Goal: Transaction & Acquisition: Purchase product/service

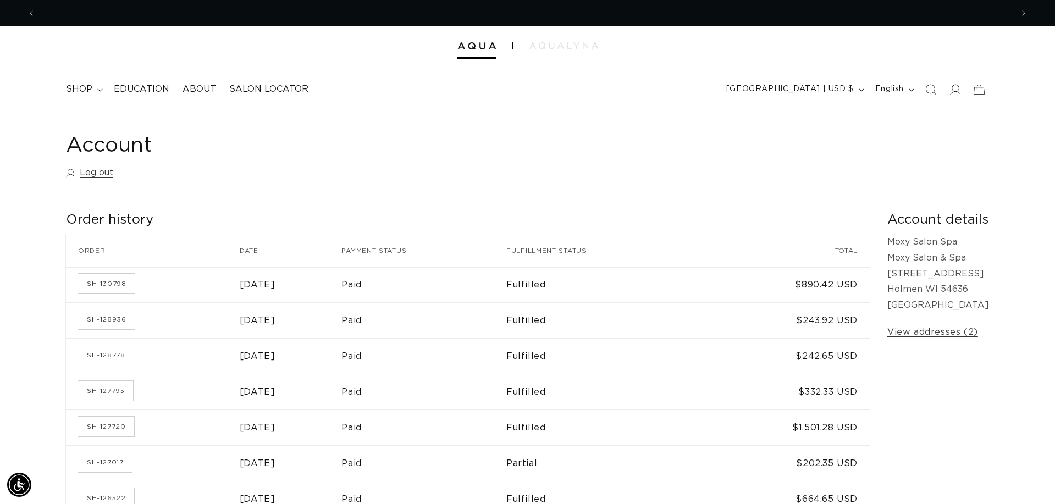
scroll to position [0, 1953]
click at [92, 91] on summary "shop" at bounding box center [83, 89] width 48 height 25
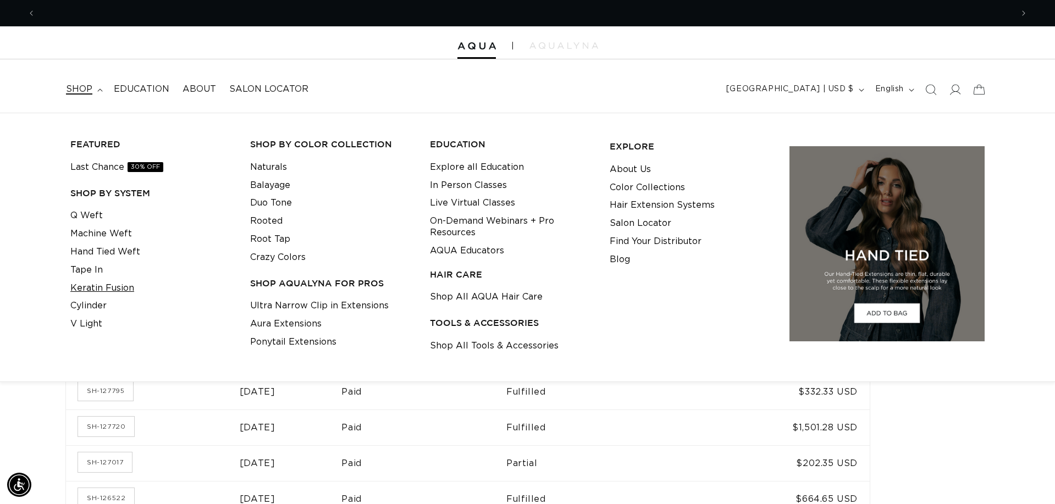
scroll to position [0, 0]
click at [110, 285] on link "Keratin Fusion" at bounding box center [102, 288] width 64 height 18
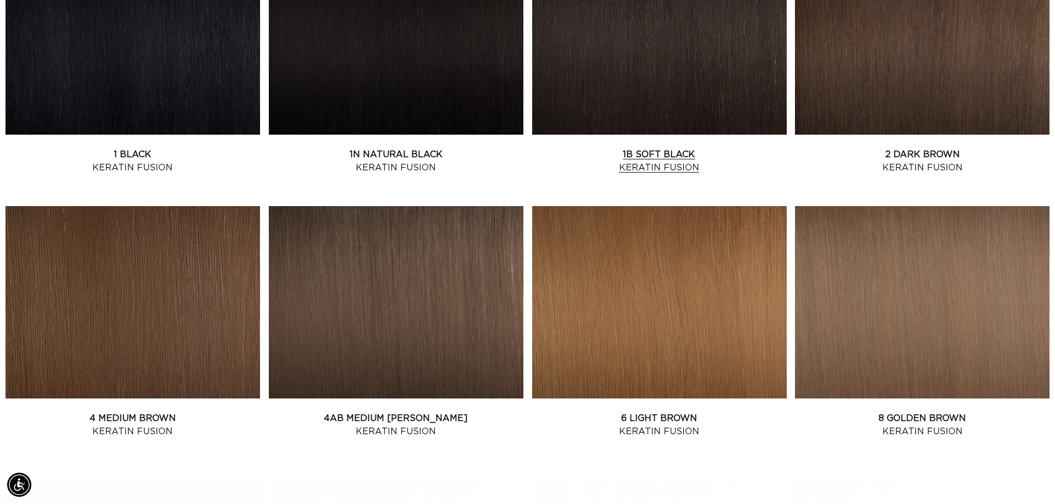
scroll to position [0, 977]
click at [610, 148] on link "1B Soft Black Keratin Fusion" at bounding box center [659, 161] width 254 height 26
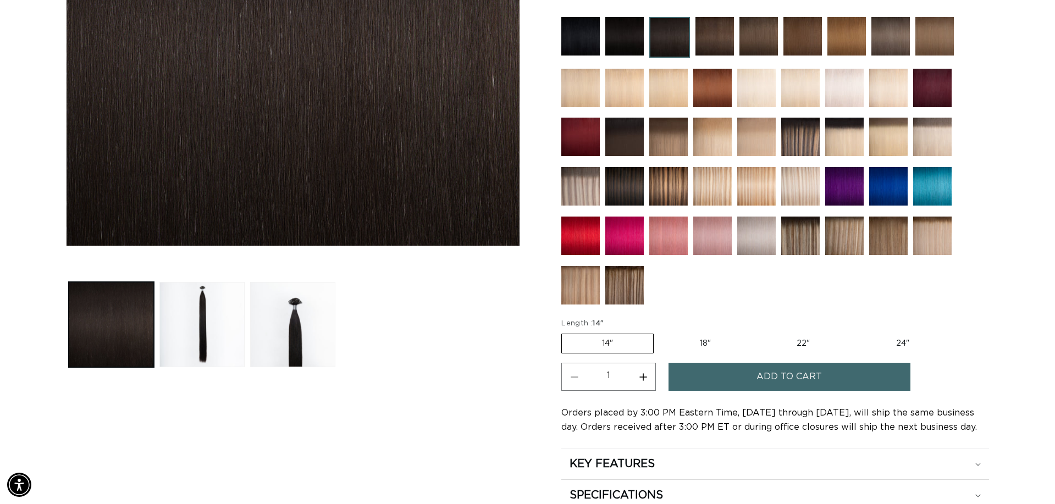
scroll to position [351, 0]
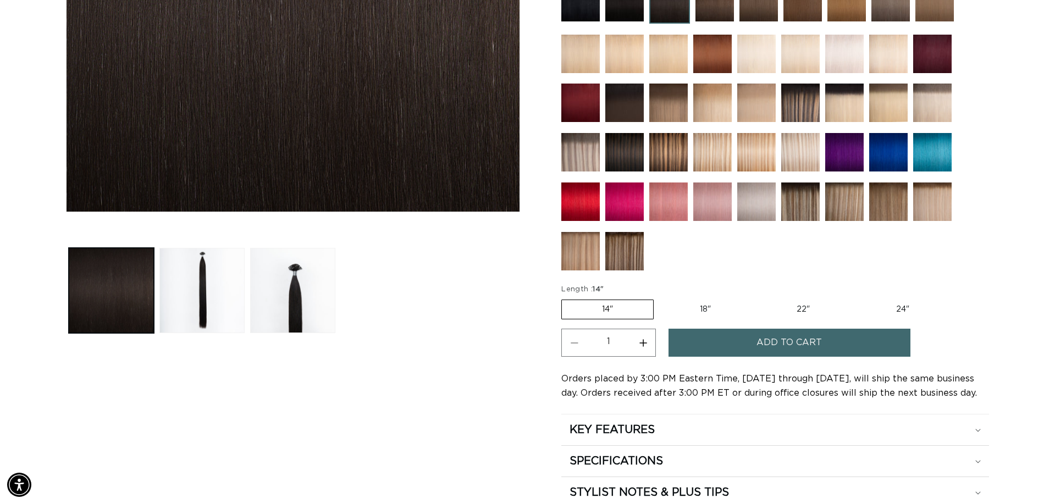
click at [716, 309] on label "18" Variant sold out or unavailable" at bounding box center [705, 309] width 91 height 19
click at [660, 298] on input "18" Variant sold out or unavailable" at bounding box center [659, 297] width 1 height 1
radio input "true"
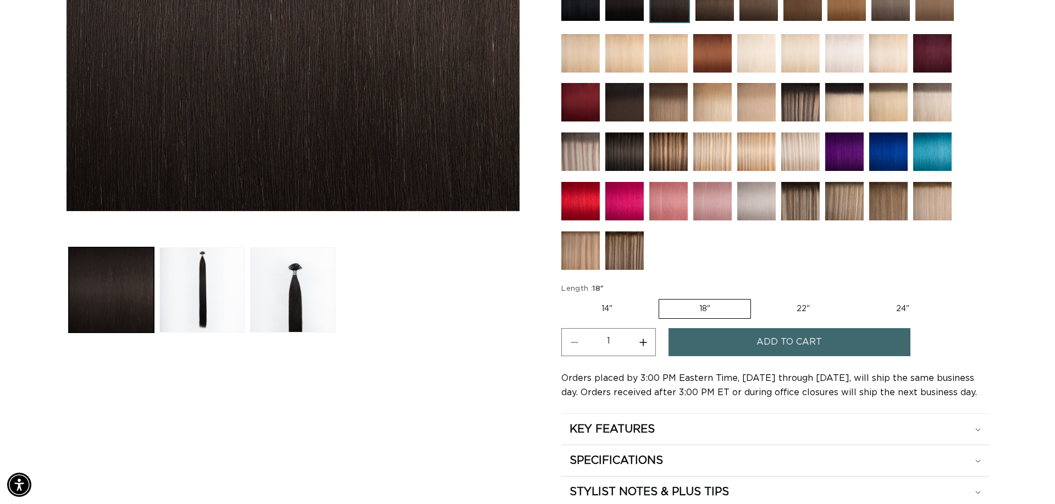
click at [733, 344] on button "Add to cart" at bounding box center [789, 342] width 242 height 28
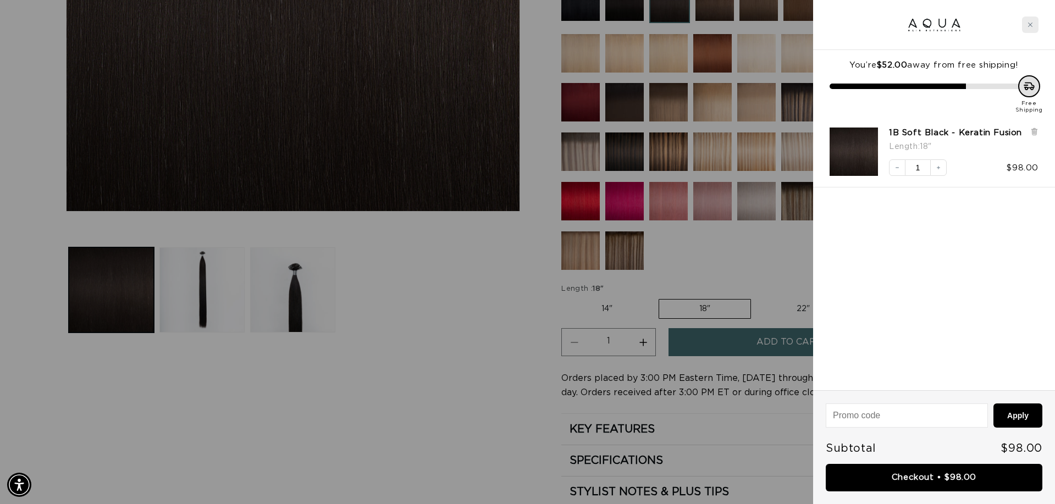
click at [1030, 26] on icon "Close cart" at bounding box center [1029, 24] width 5 height 5
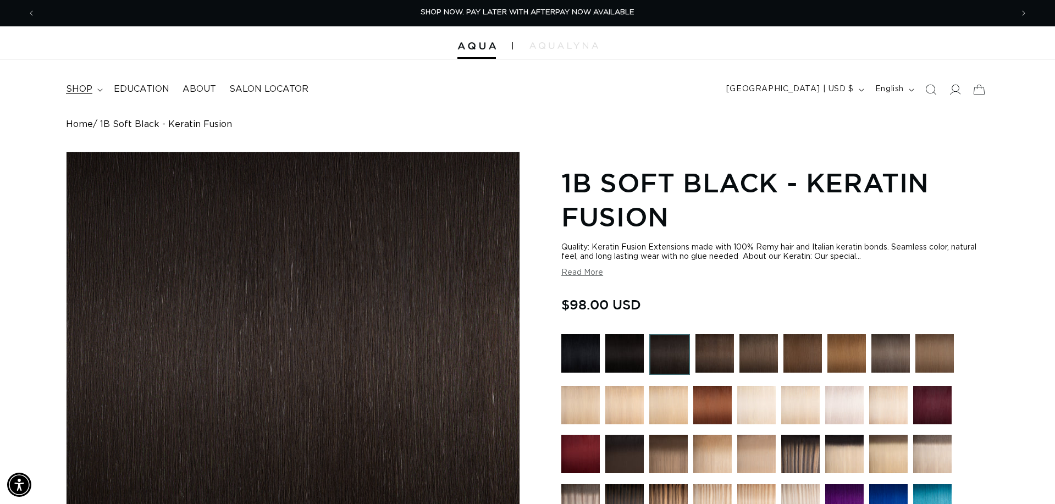
click at [84, 97] on summary "shop" at bounding box center [83, 89] width 48 height 25
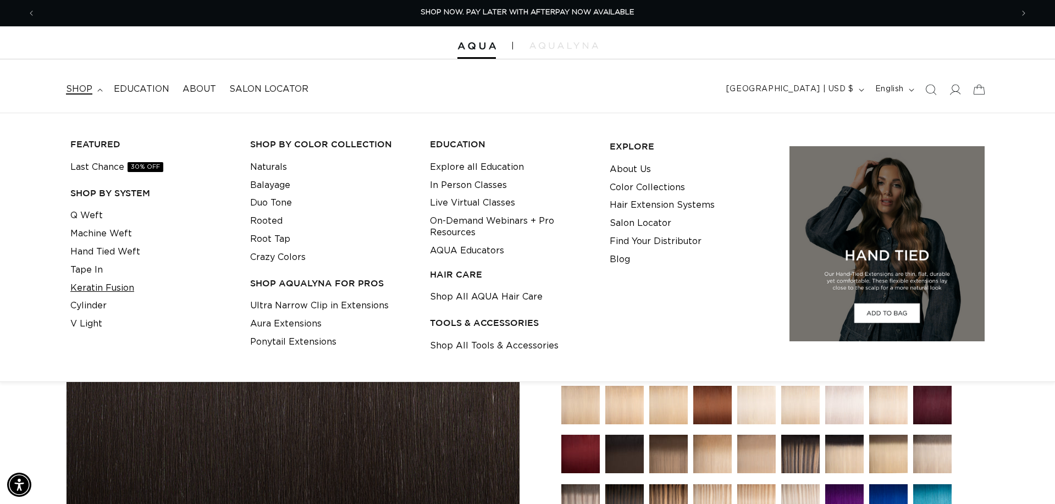
click at [94, 284] on link "Keratin Fusion" at bounding box center [102, 288] width 64 height 18
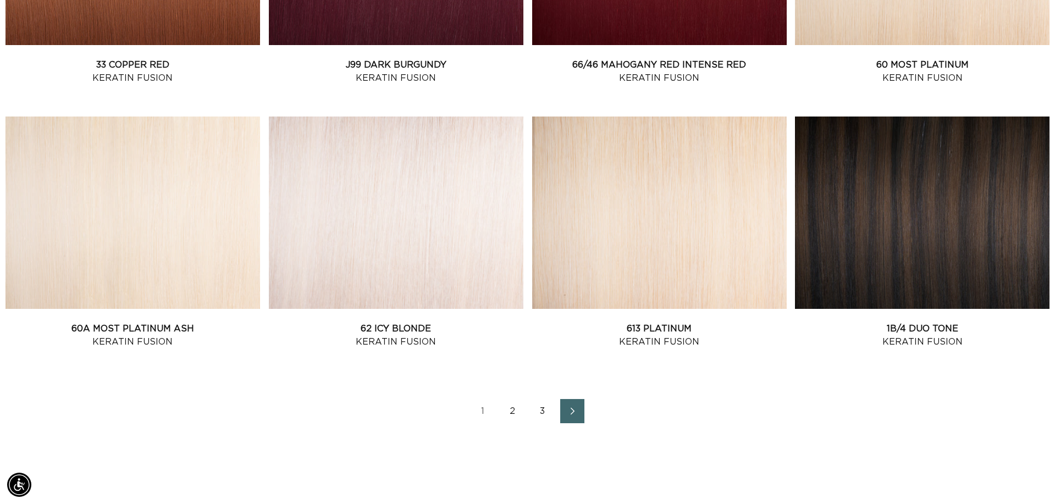
click at [573, 408] on icon "Next page" at bounding box center [573, 411] width 14 height 8
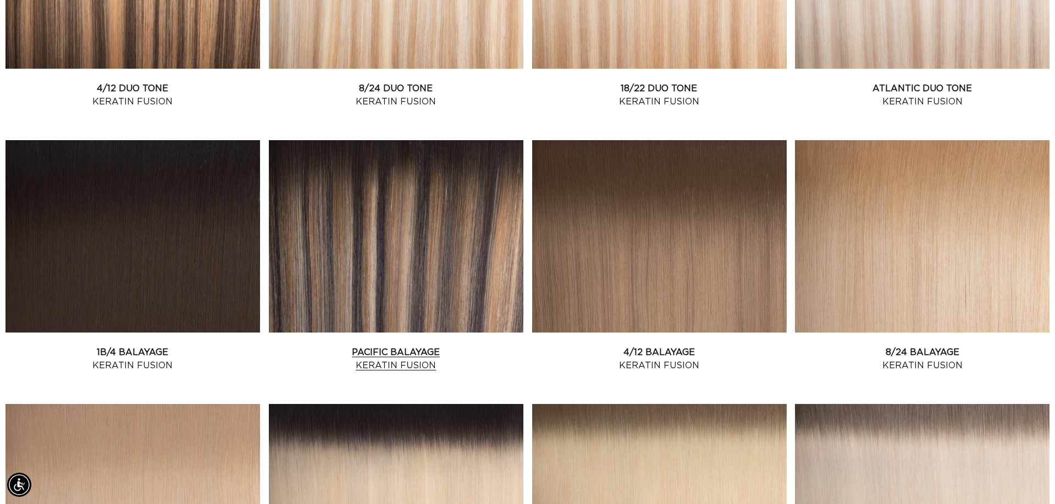
scroll to position [0, 977]
click at [444, 346] on link "Pacific Balayage Keratin Fusion" at bounding box center [396, 359] width 254 height 26
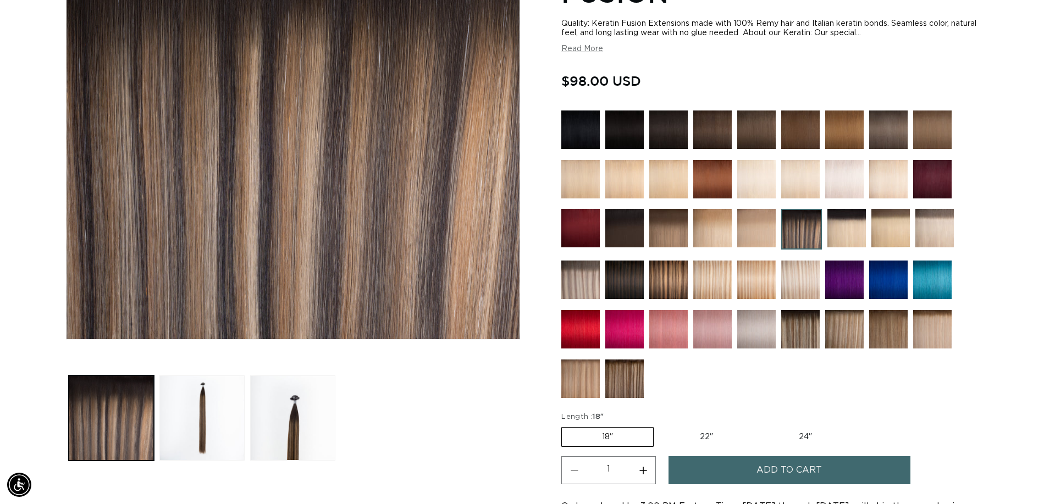
scroll to position [226, 0]
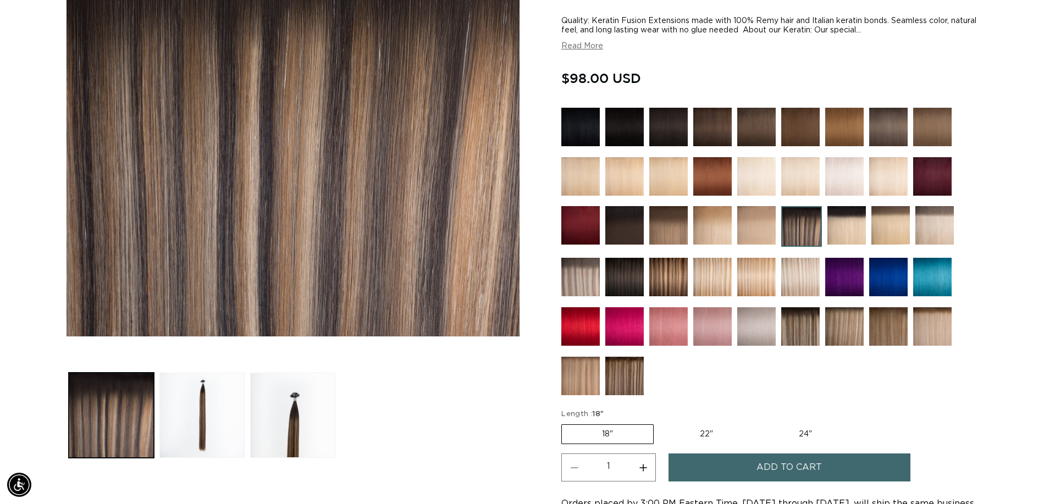
click at [631, 379] on img at bounding box center [624, 376] width 38 height 38
